Goal: Information Seeking & Learning: Learn about a topic

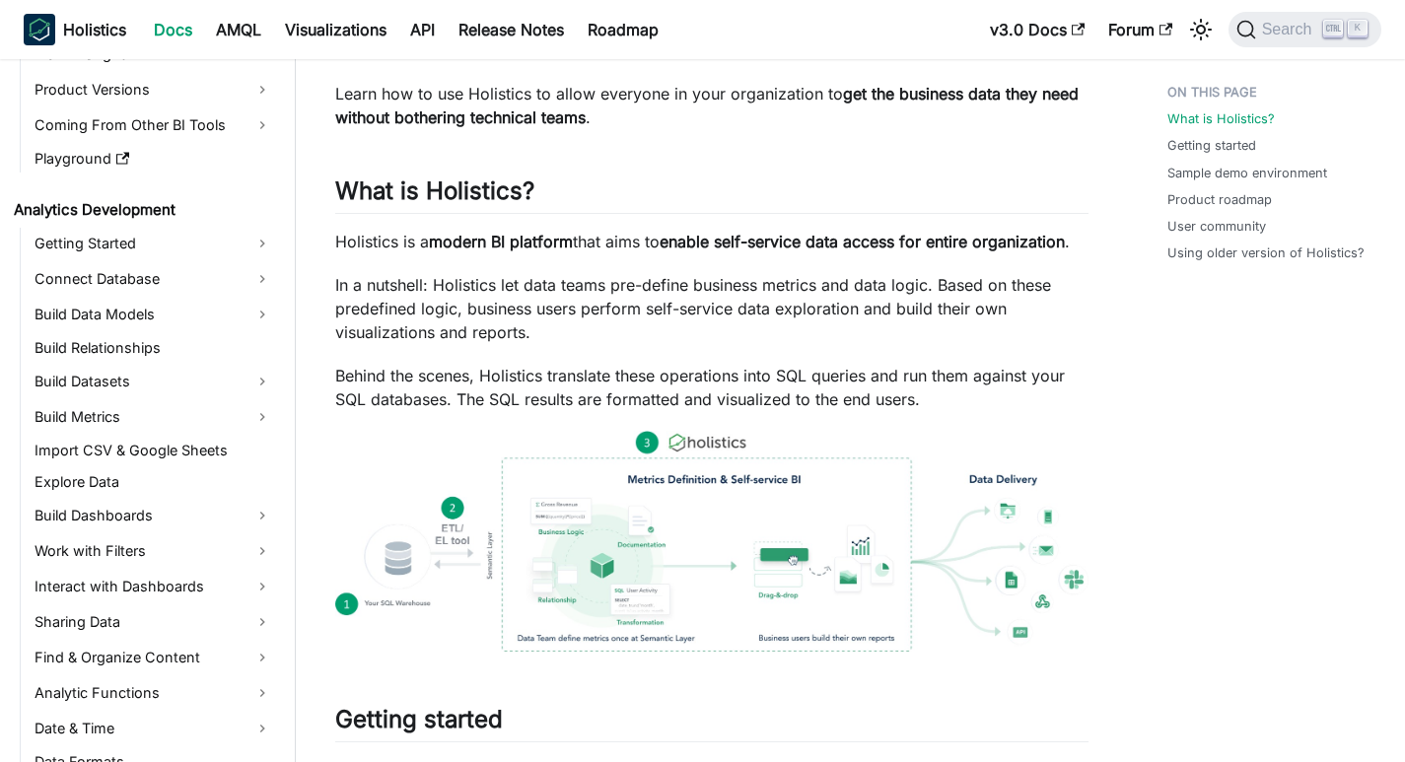
scroll to position [197, 0]
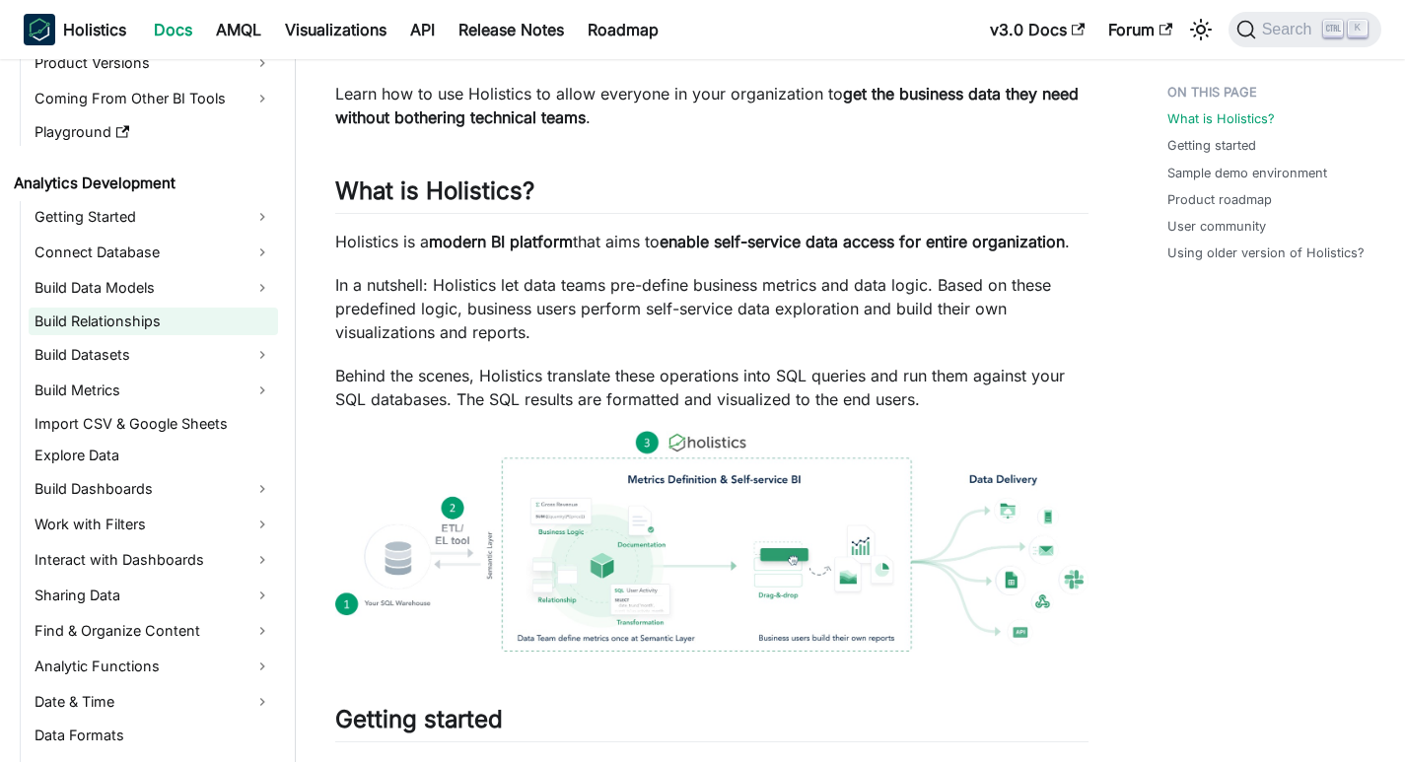
click at [133, 325] on link "Build Relationships" at bounding box center [153, 322] width 249 height 28
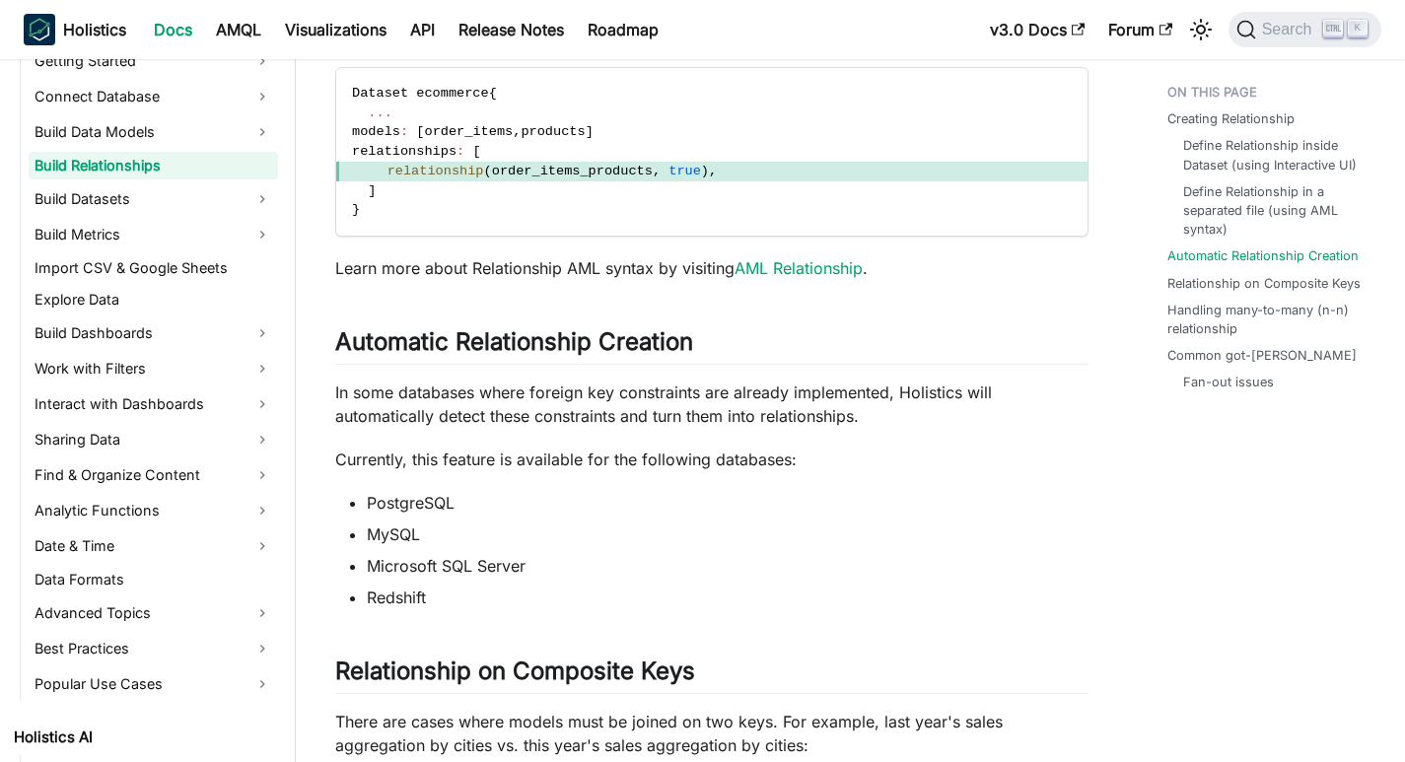
scroll to position [338, 0]
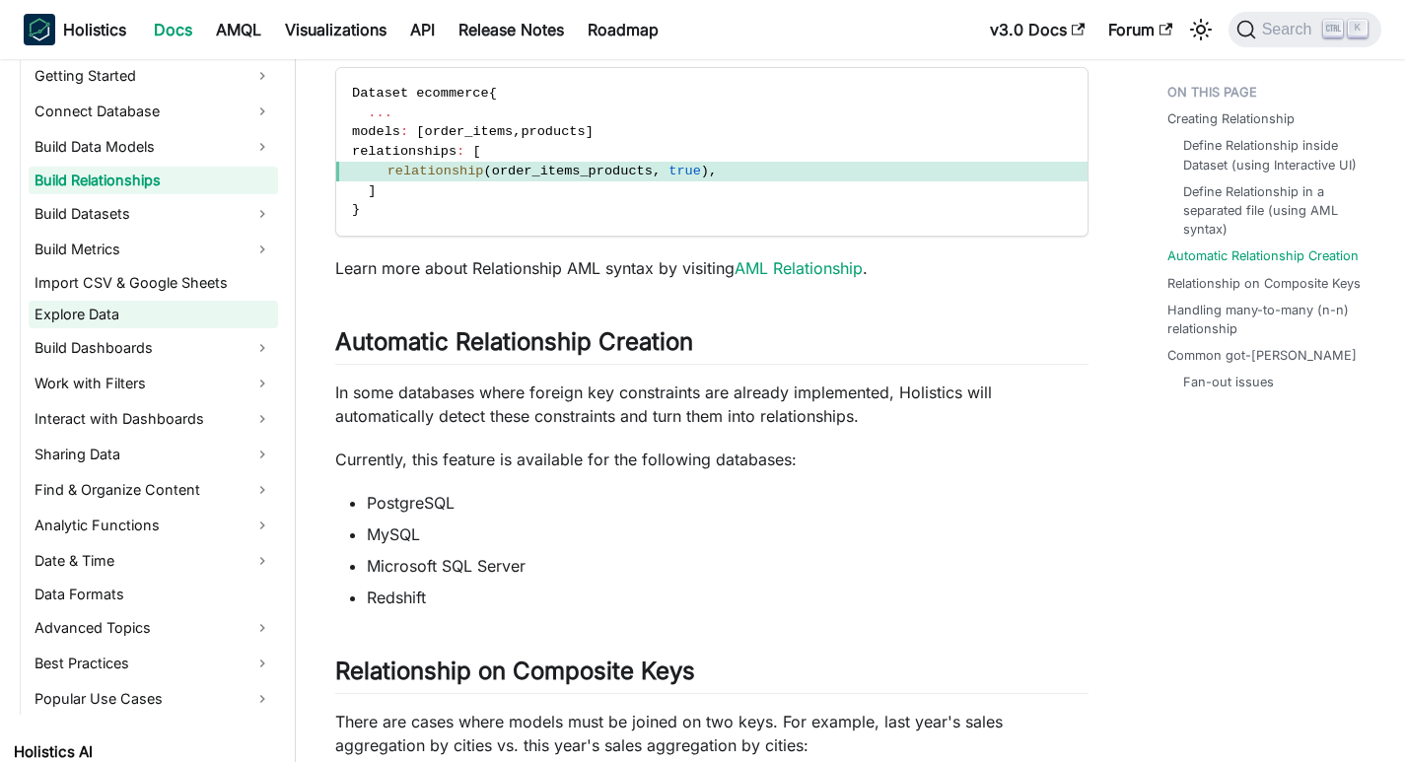
click at [109, 314] on link "Explore Data" at bounding box center [153, 315] width 249 height 28
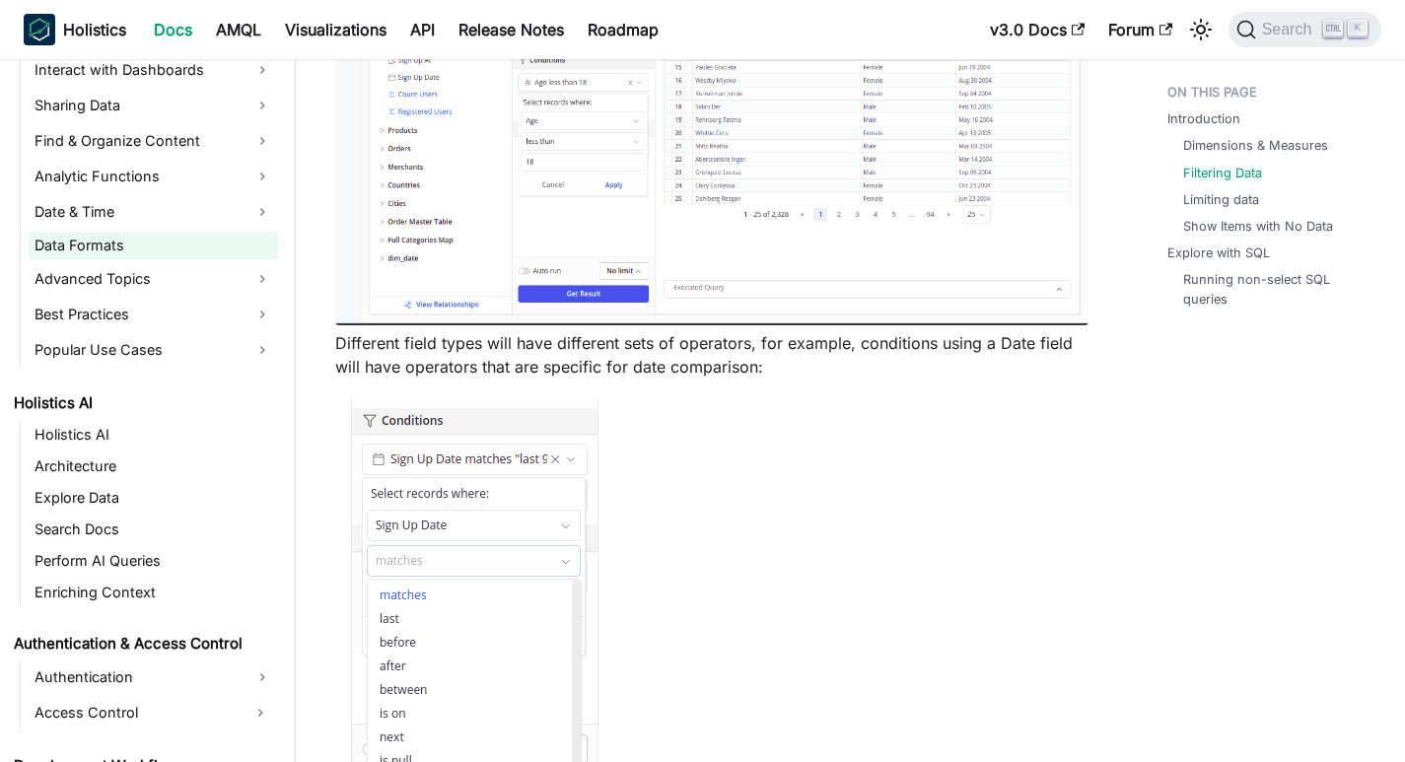
scroll to position [831, 0]
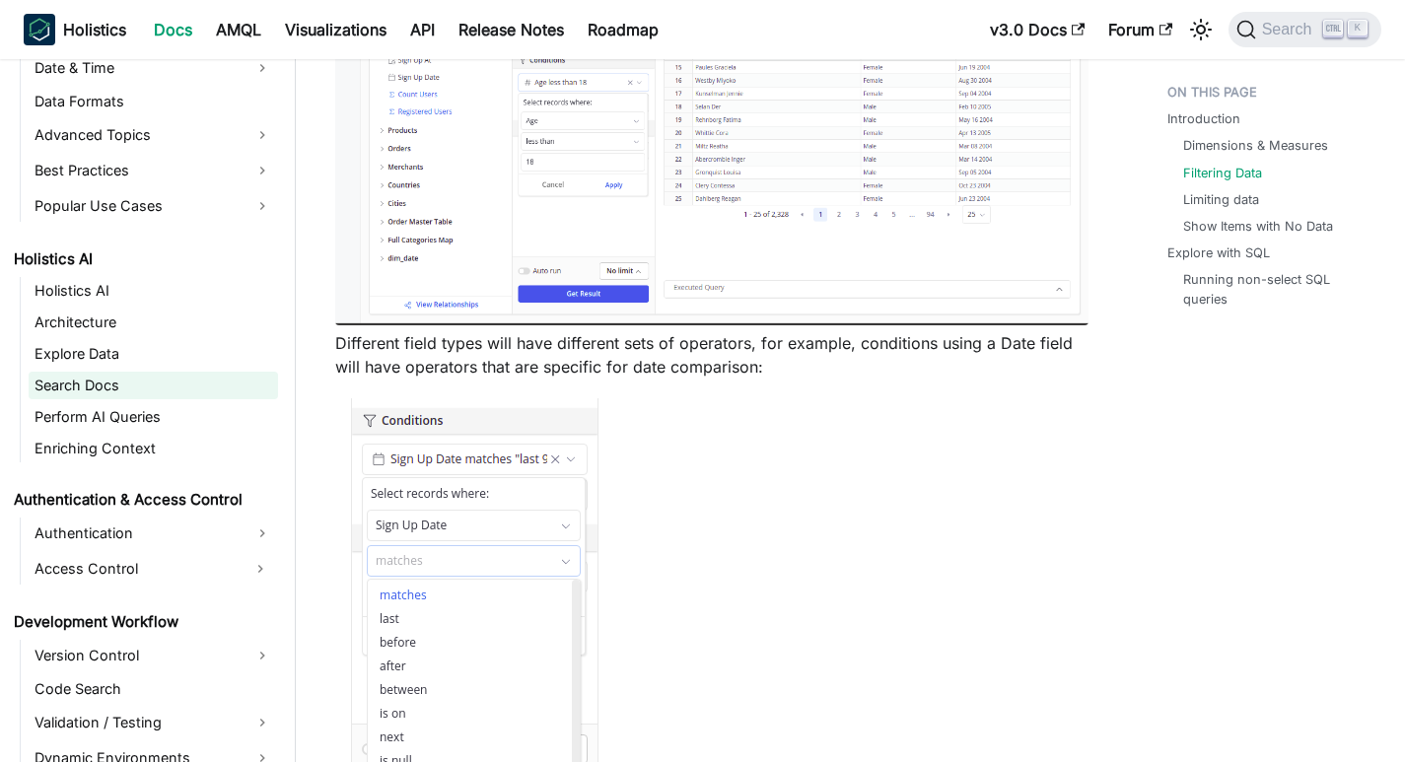
click at [108, 392] on link "Search Docs" at bounding box center [153, 386] width 249 height 28
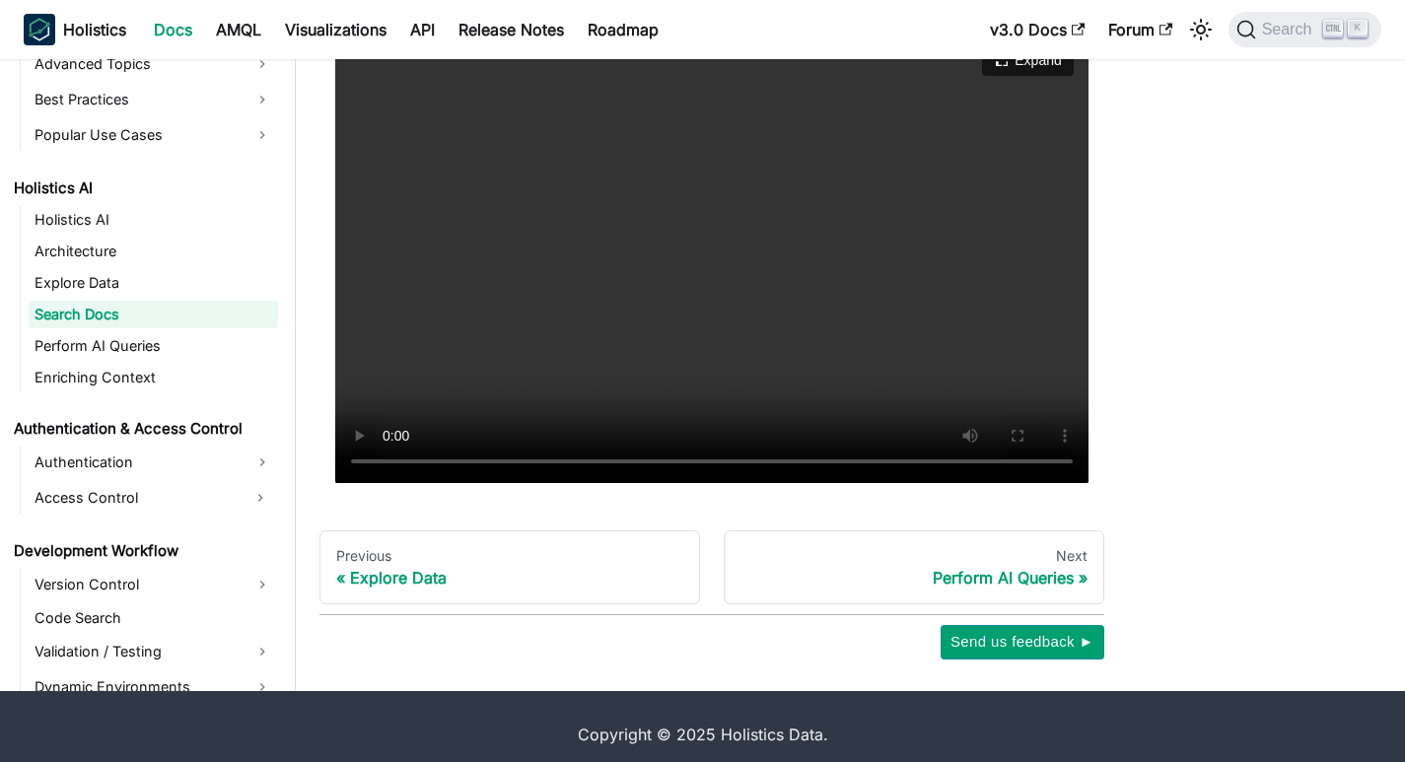
scroll to position [234, 0]
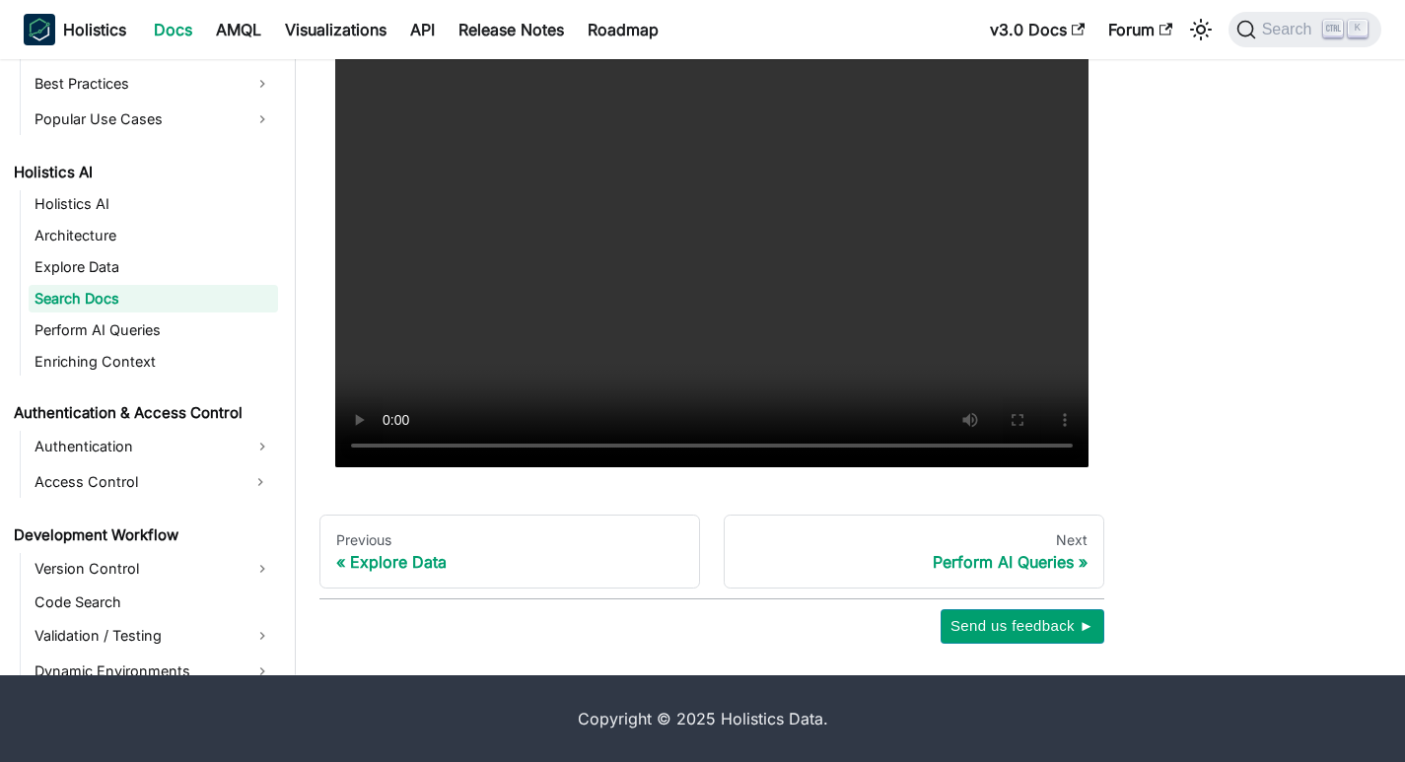
click at [78, 346] on ul "Holistics AI Architecture Explore Data Search Docs Perform AI Queries Enriching…" at bounding box center [149, 282] width 258 height 185
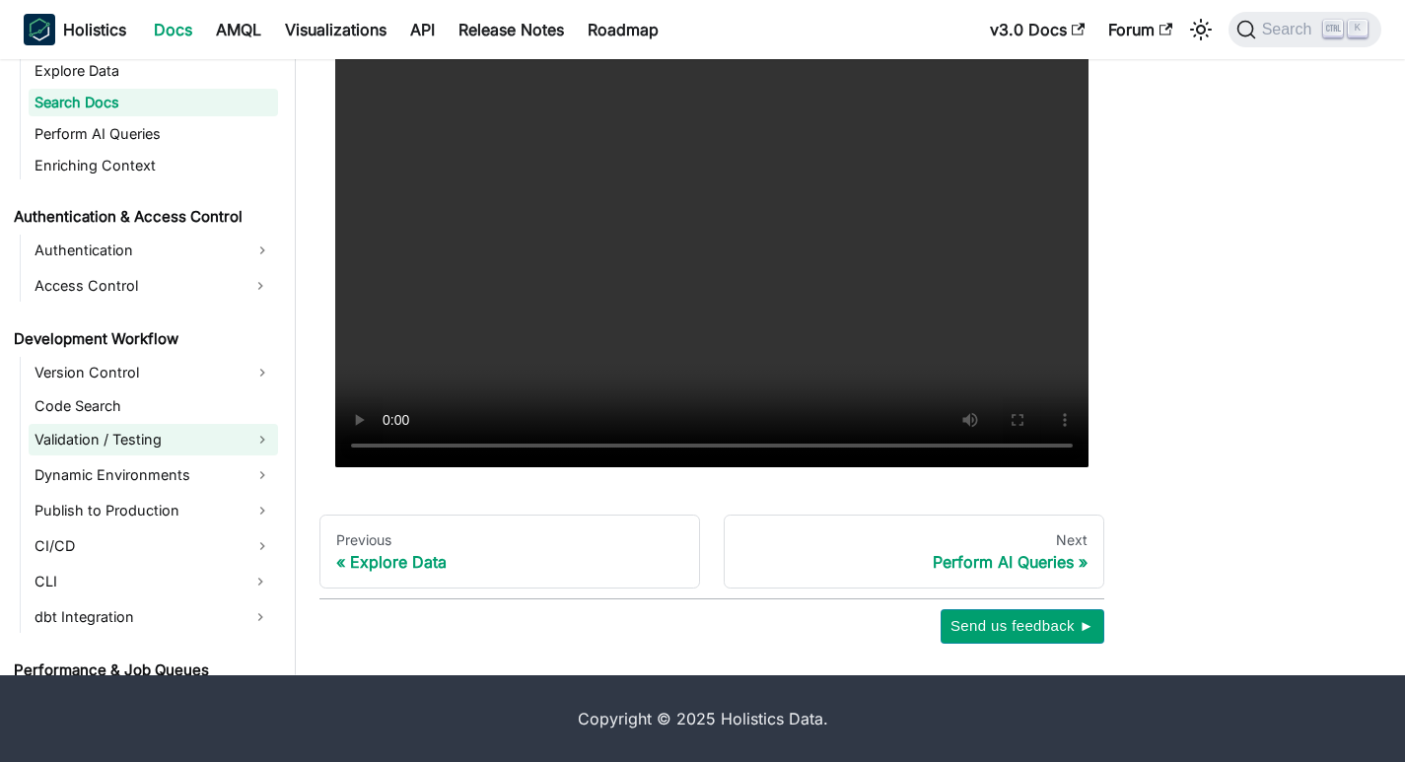
scroll to position [1028, 0]
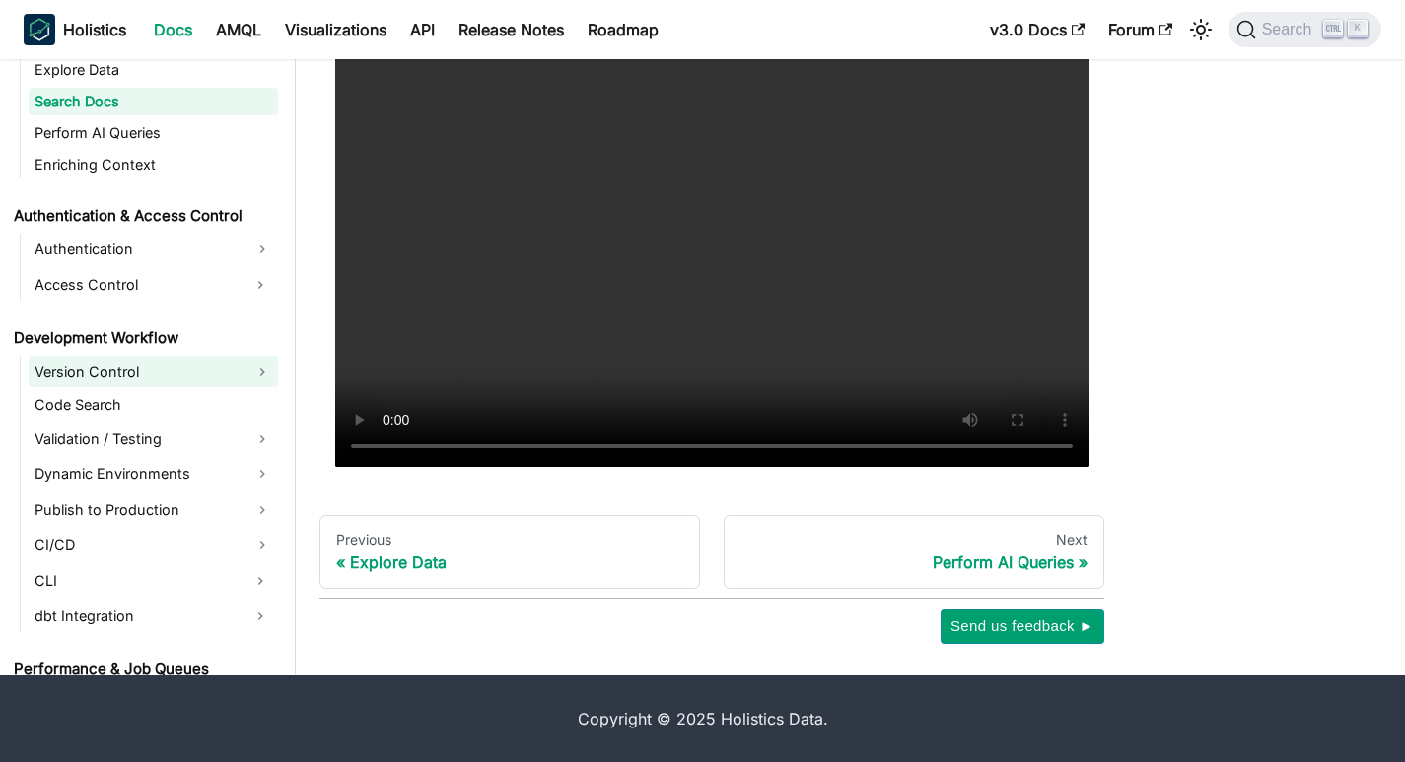
click at [96, 377] on link "Version Control" at bounding box center [153, 372] width 249 height 32
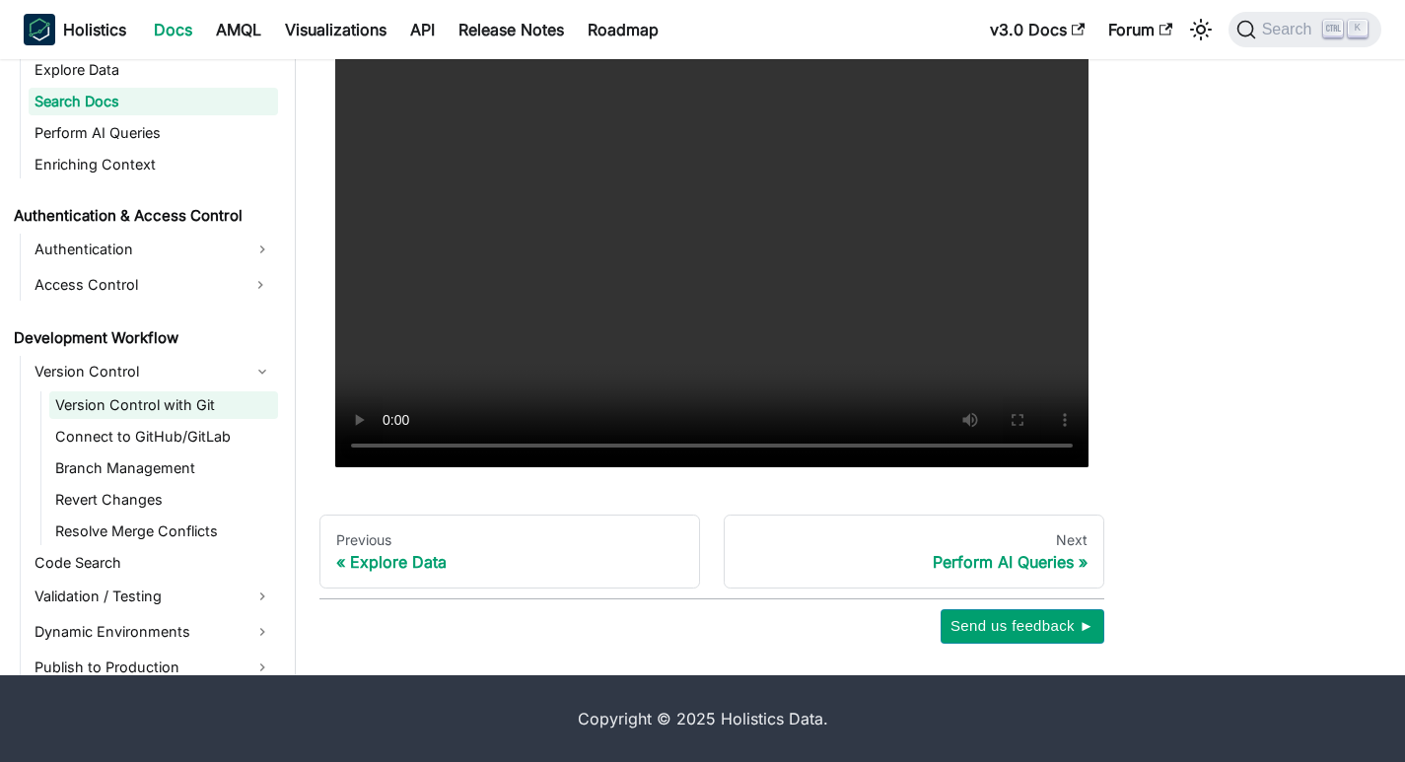
click at [117, 403] on link "Version Control with Git" at bounding box center [163, 405] width 229 height 28
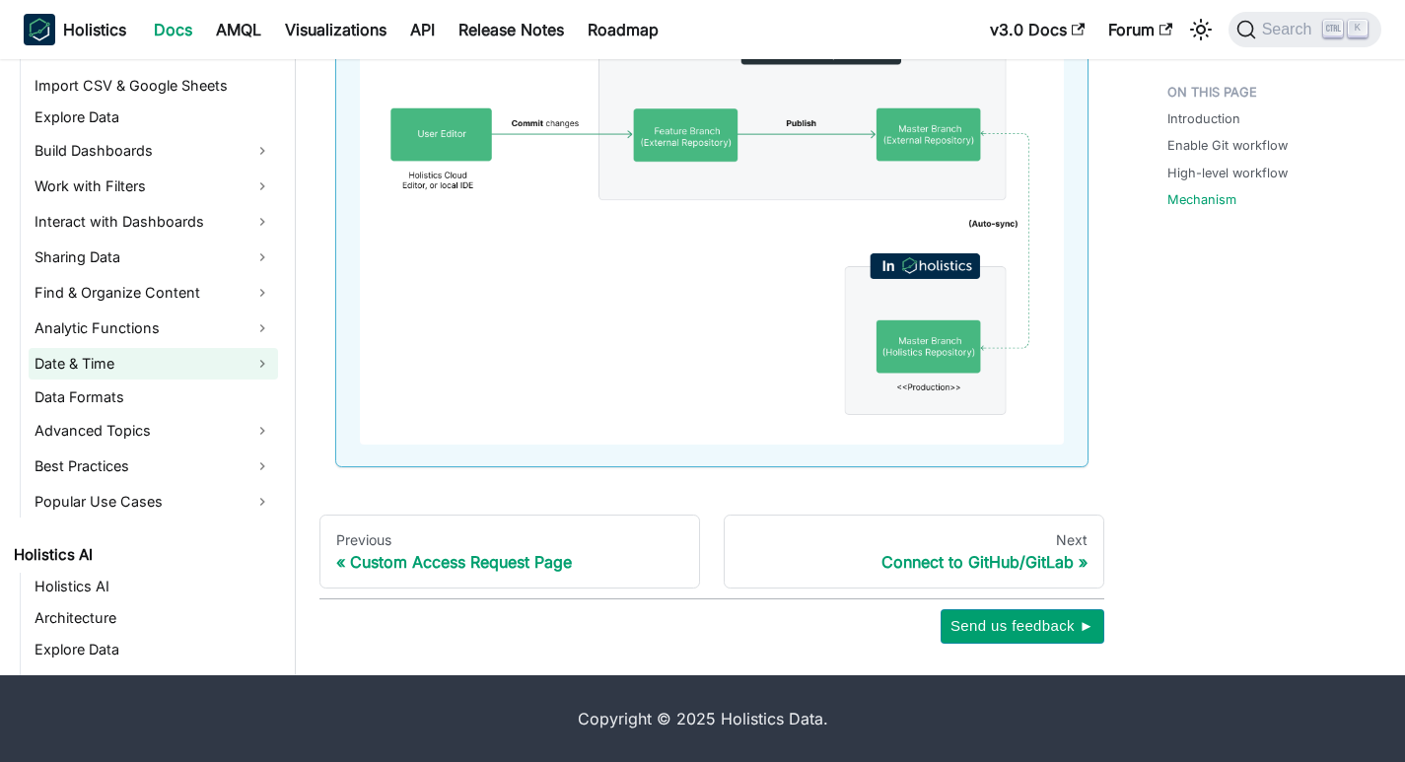
scroll to position [397, 0]
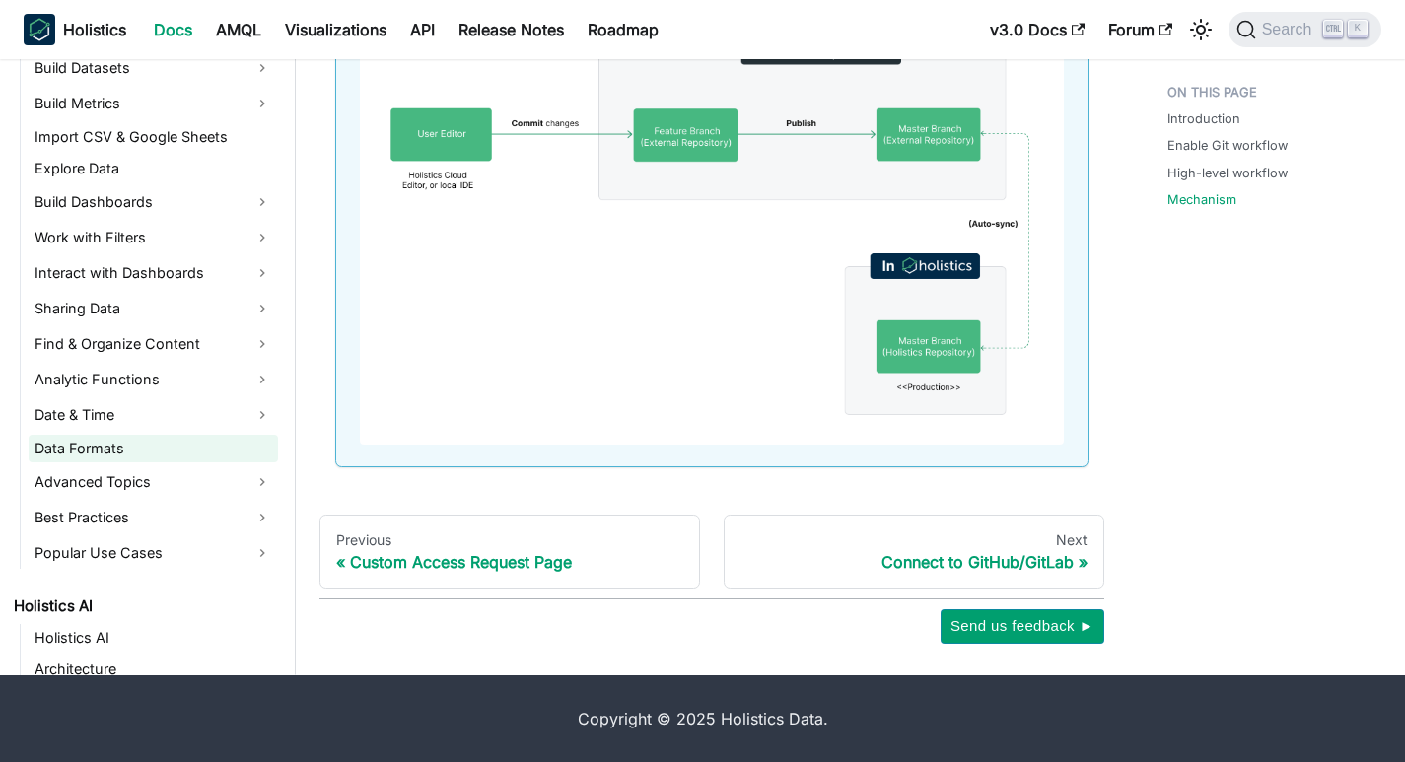
click at [72, 440] on link "Data Formats" at bounding box center [153, 449] width 249 height 28
